Goal: Task Accomplishment & Management: Use online tool/utility

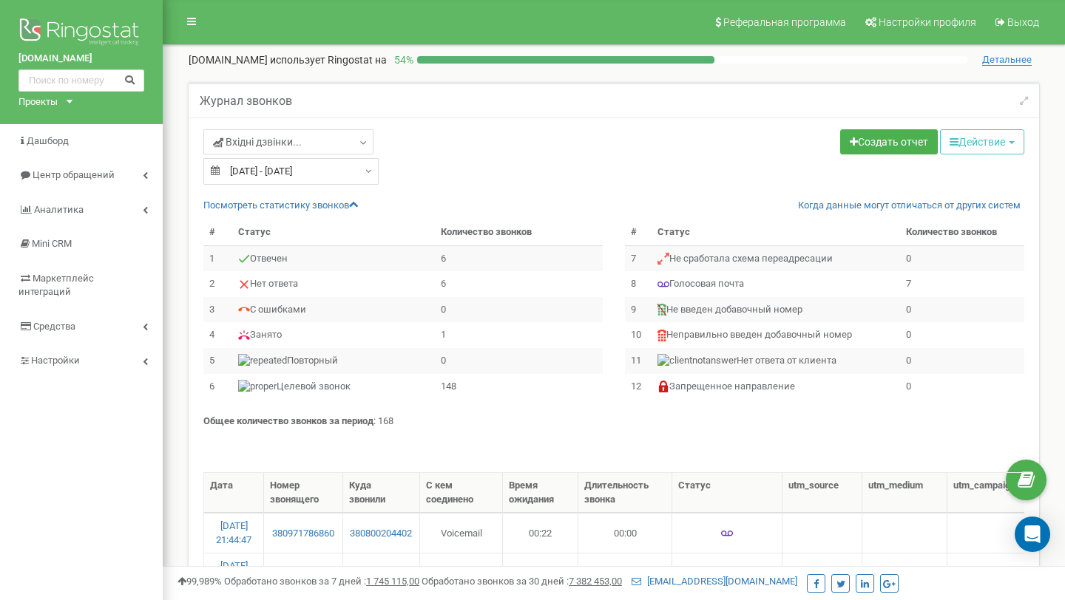
select select "50"
click at [277, 167] on input "21.09.2025 - 21.09.2025" at bounding box center [290, 171] width 175 height 27
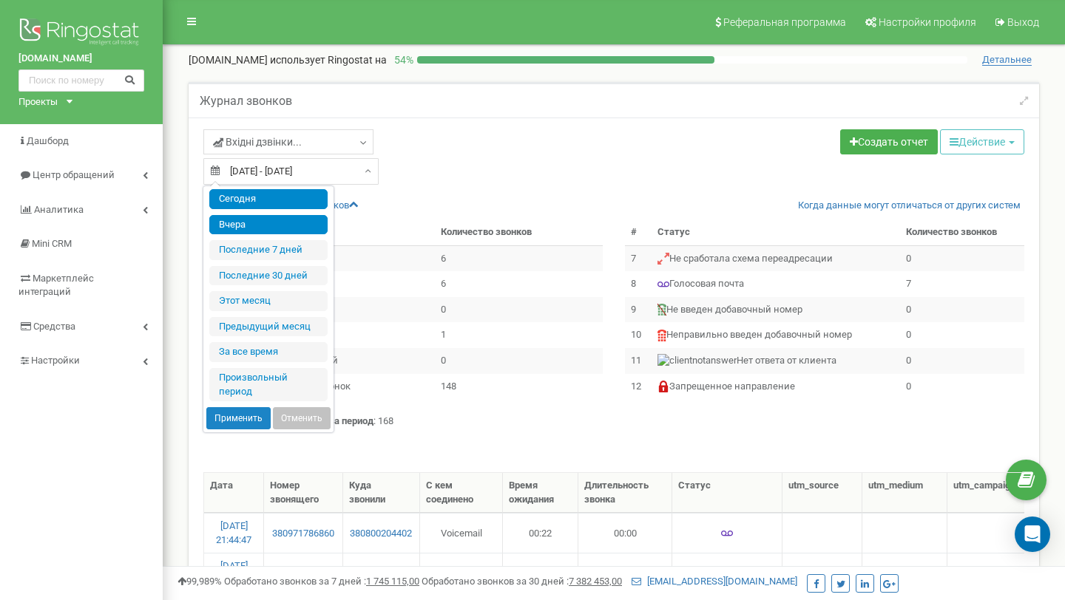
click at [278, 194] on li "Сегодня" at bounding box center [268, 199] width 118 height 20
type input "[DATE] - [DATE]"
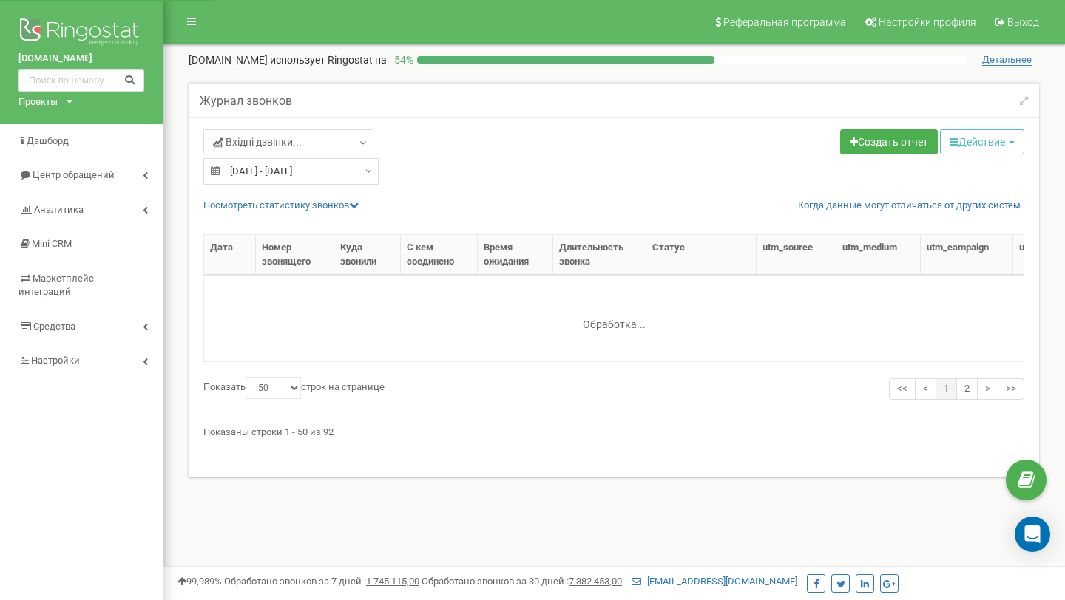
select select "50"
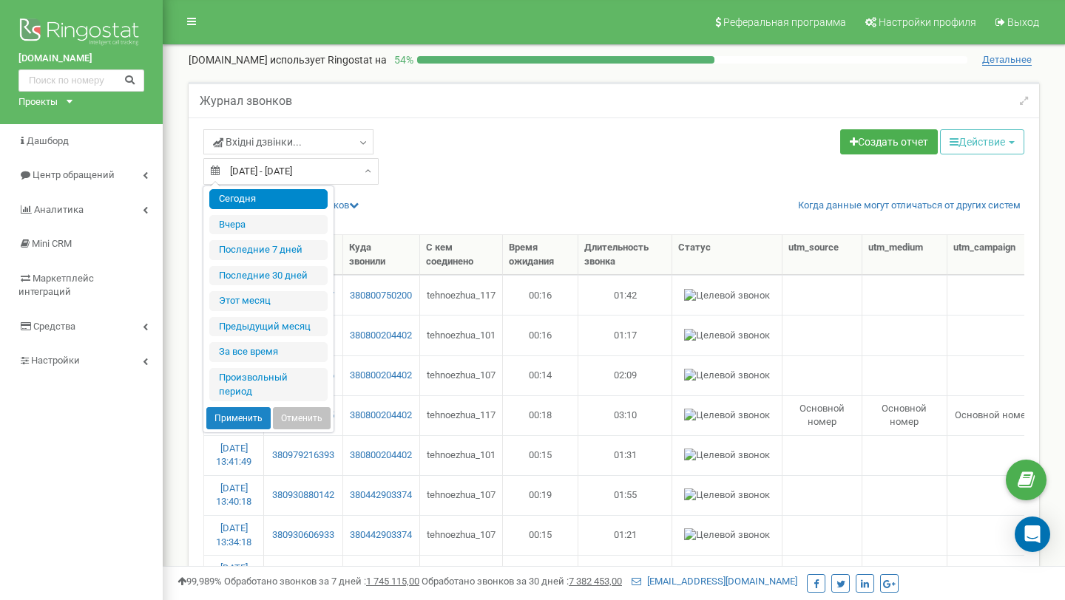
click at [274, 171] on input "[DATE] - [DATE]" at bounding box center [290, 171] width 175 height 27
click at [469, 168] on div "Вхідні дзвінки... Звіт по пропущеним дзвінкам Вхідні дзвінки [DATE] - [DATE]" at bounding box center [402, 156] width 421 height 55
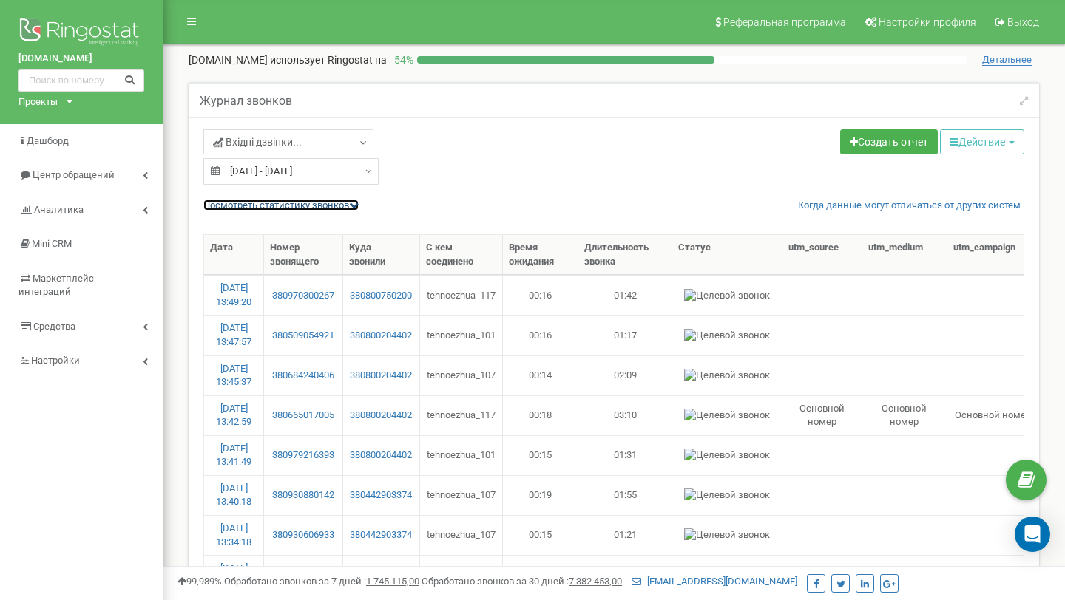
click at [314, 200] on link "Посмотреть cтатистику звонков" at bounding box center [280, 205] width 155 height 11
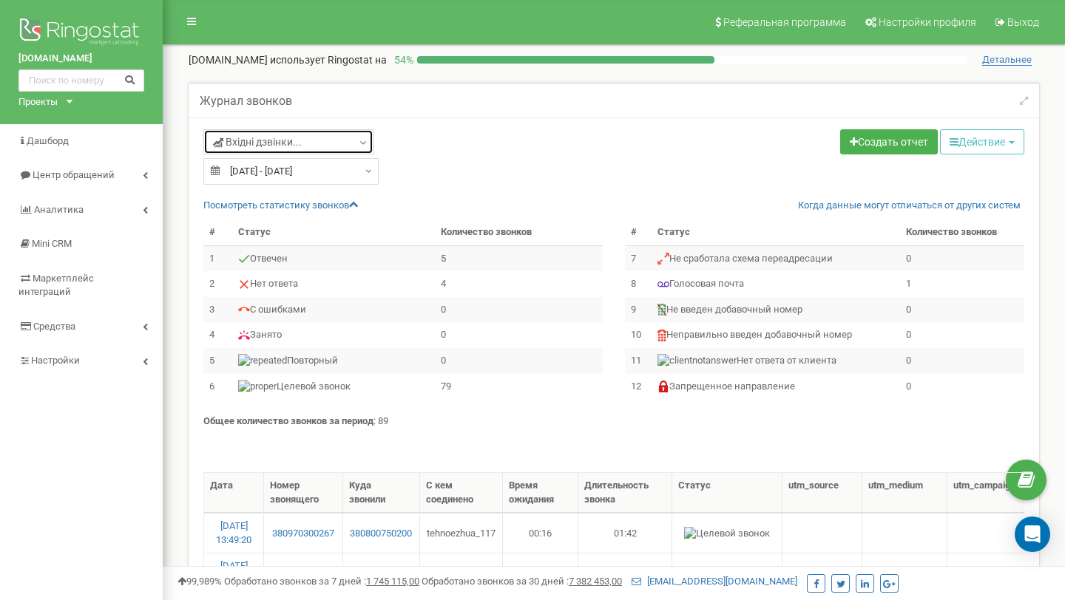
click at [280, 138] on span "Вхідні дзвінки..." at bounding box center [257, 142] width 89 height 15
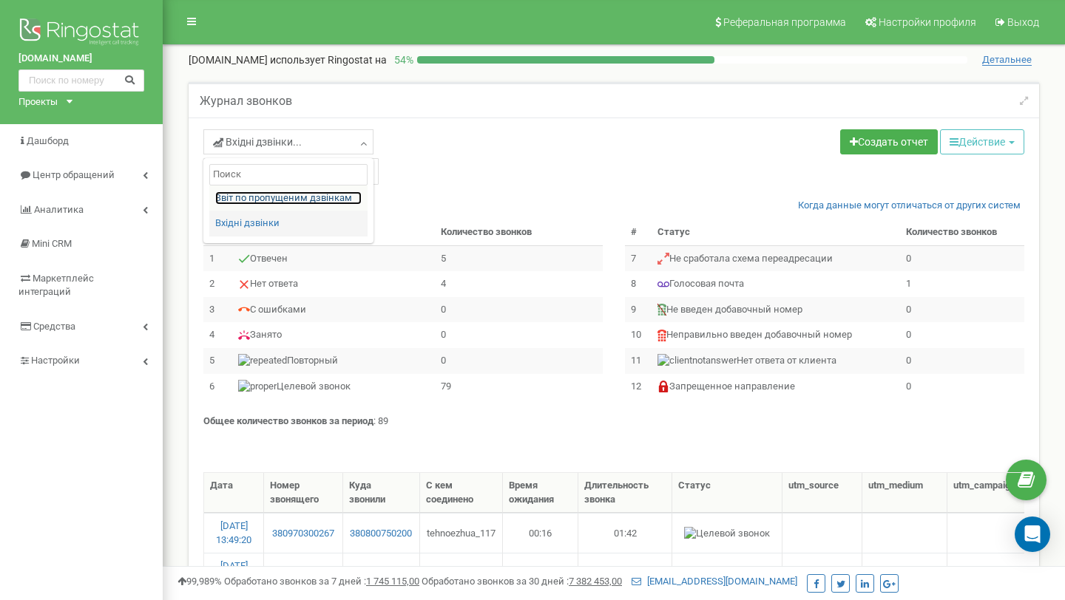
click at [238, 200] on link "Звіт по пропущеним дзвінкам" at bounding box center [288, 198] width 146 height 14
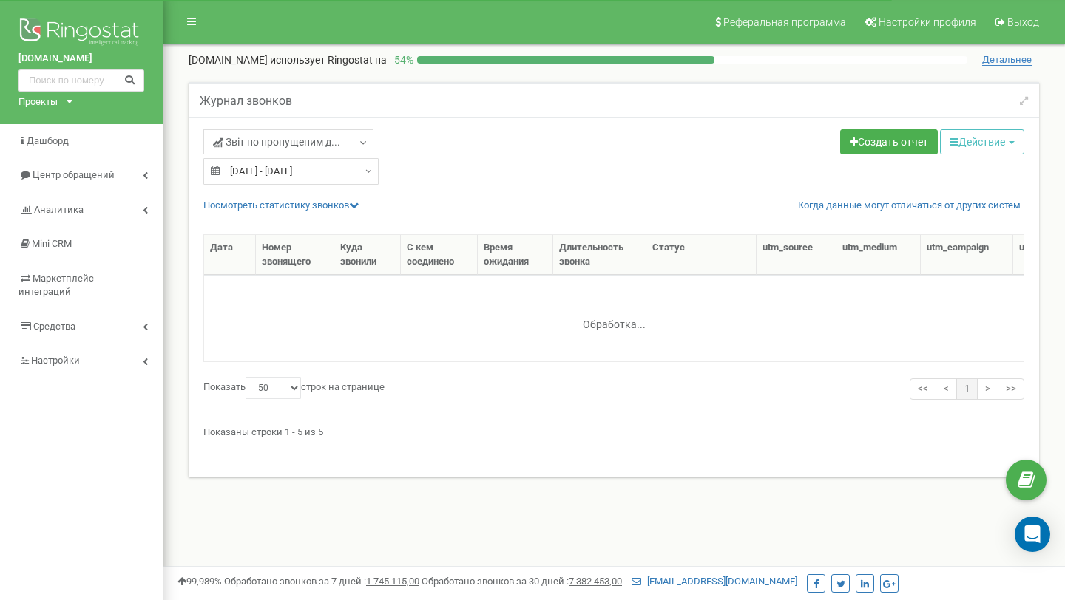
select select "50"
